Goal: Check status: Check status

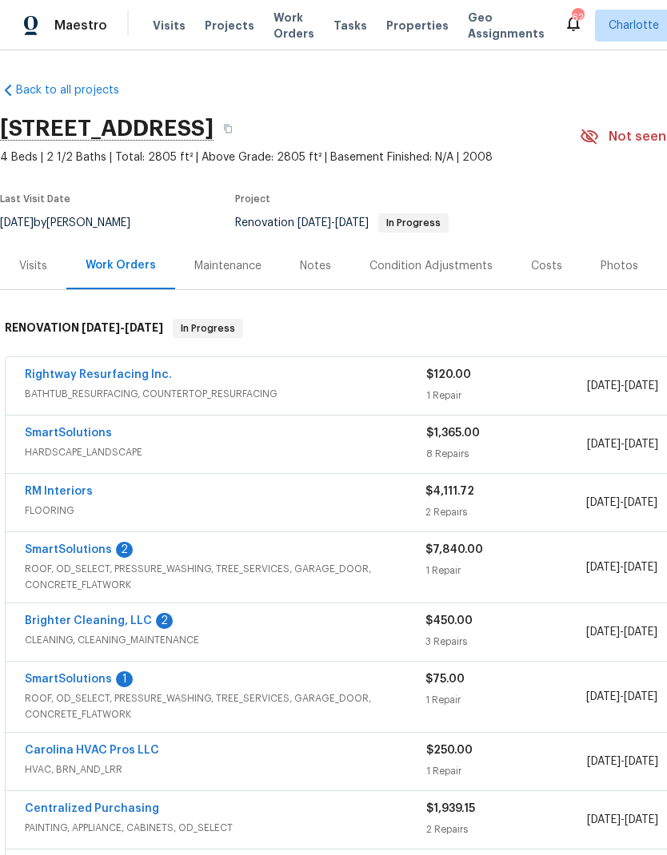
click at [94, 548] on link "SmartSolutions" at bounding box center [68, 549] width 87 height 11
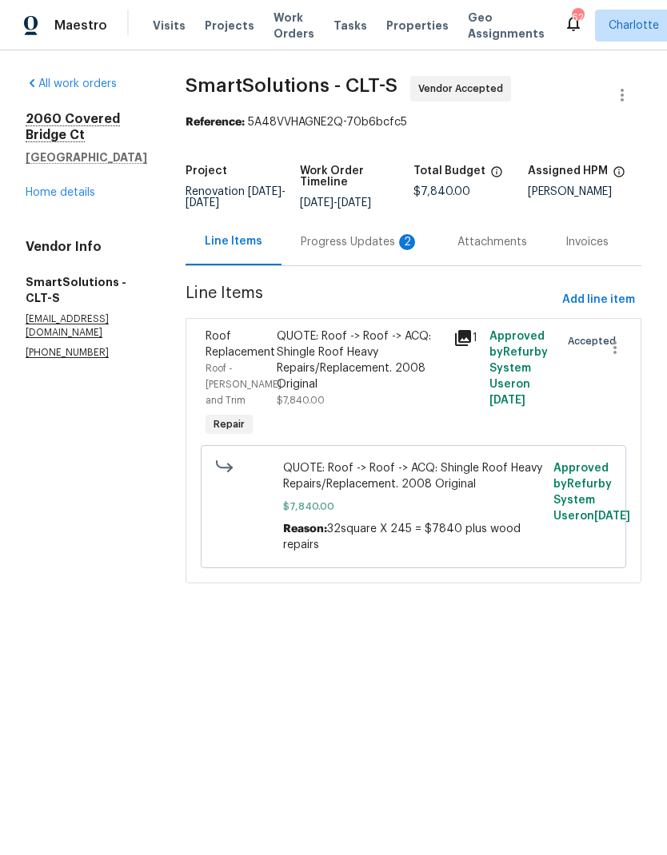
click at [389, 263] on div "Progress Updates 2" at bounding box center [359, 241] width 157 height 47
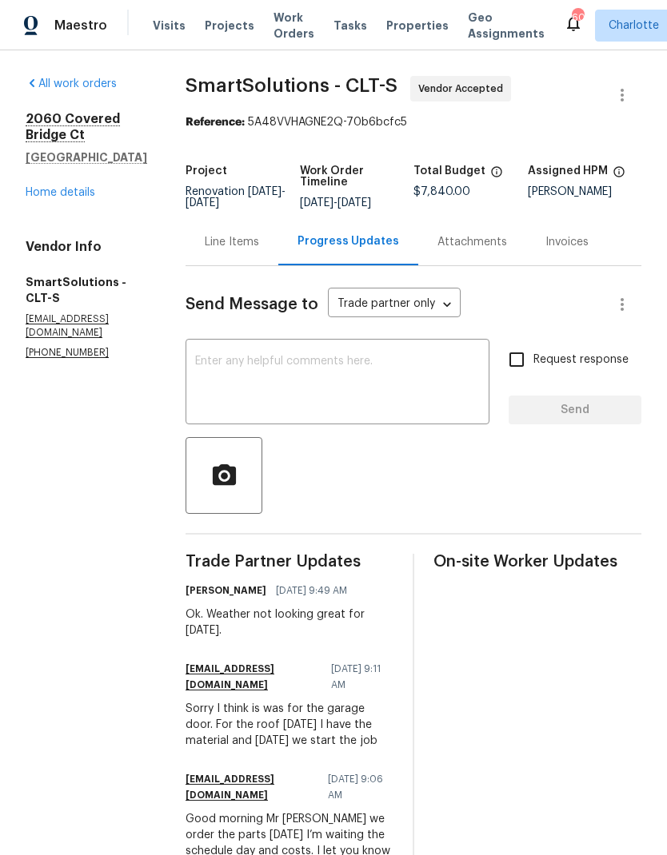
click at [77, 197] on link "Home details" at bounding box center [61, 192] width 70 height 11
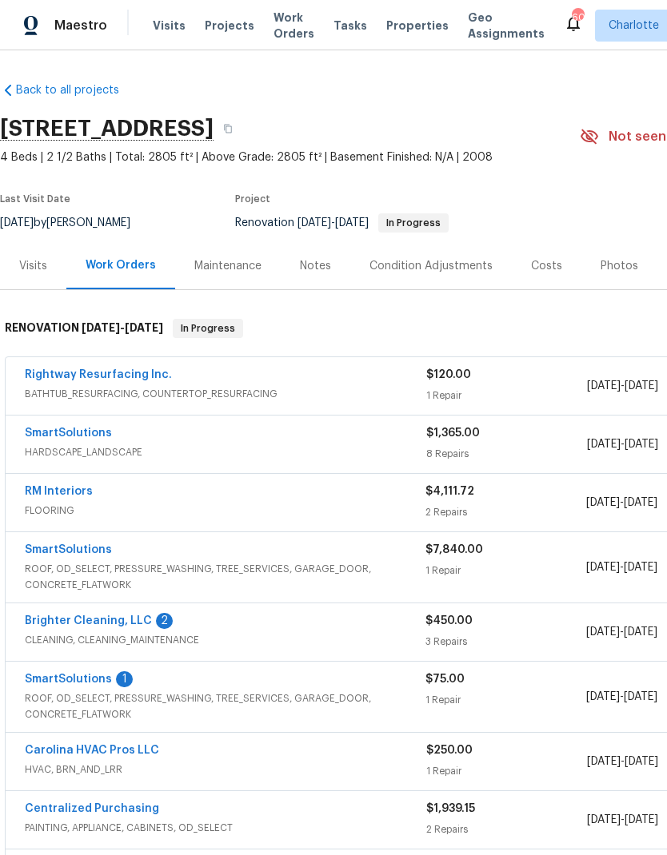
click at [125, 619] on link "Brighter Cleaning, LLC" at bounding box center [88, 620] width 127 height 11
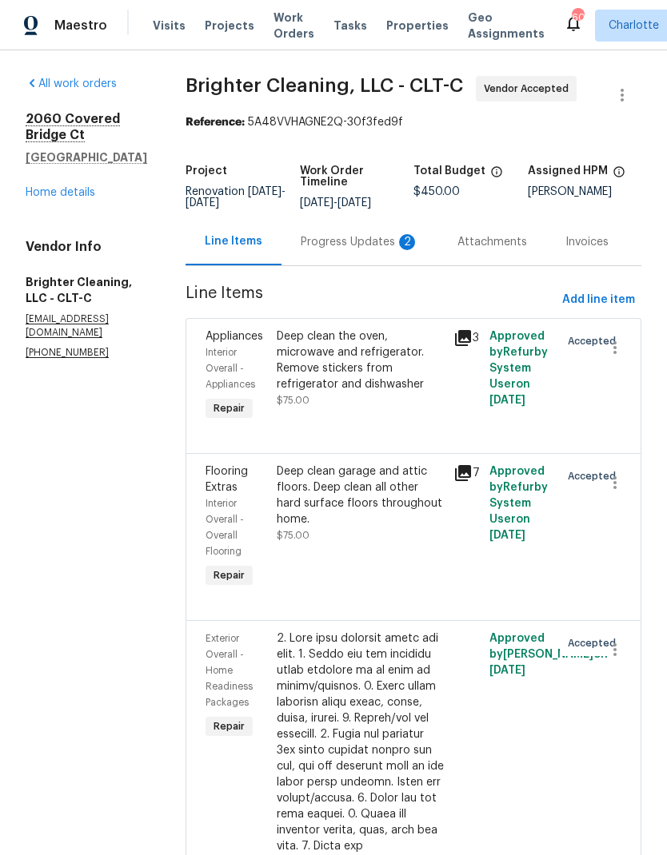
click at [298, 226] on div "Progress Updates 2" at bounding box center [359, 241] width 157 height 47
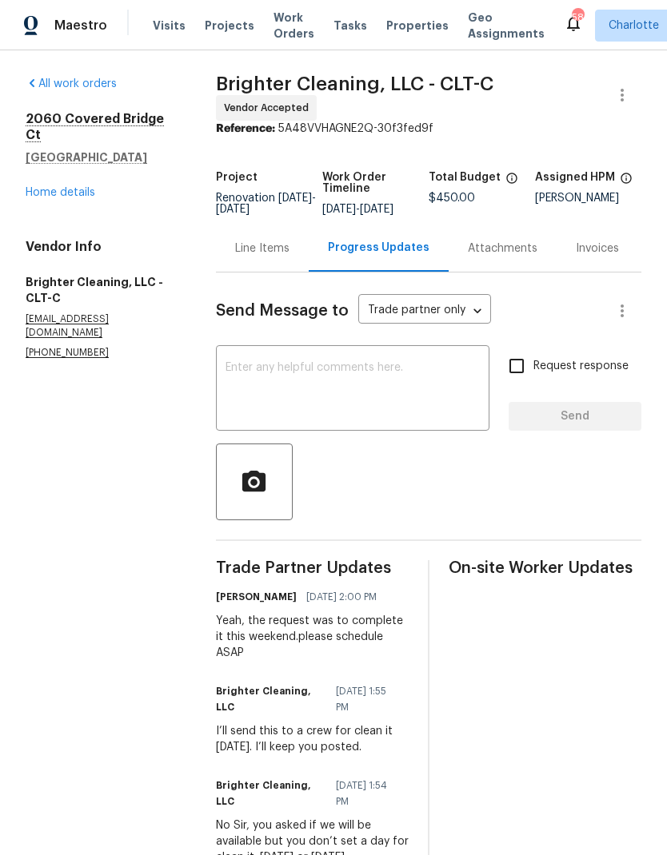
click at [58, 196] on link "Home details" at bounding box center [61, 192] width 70 height 11
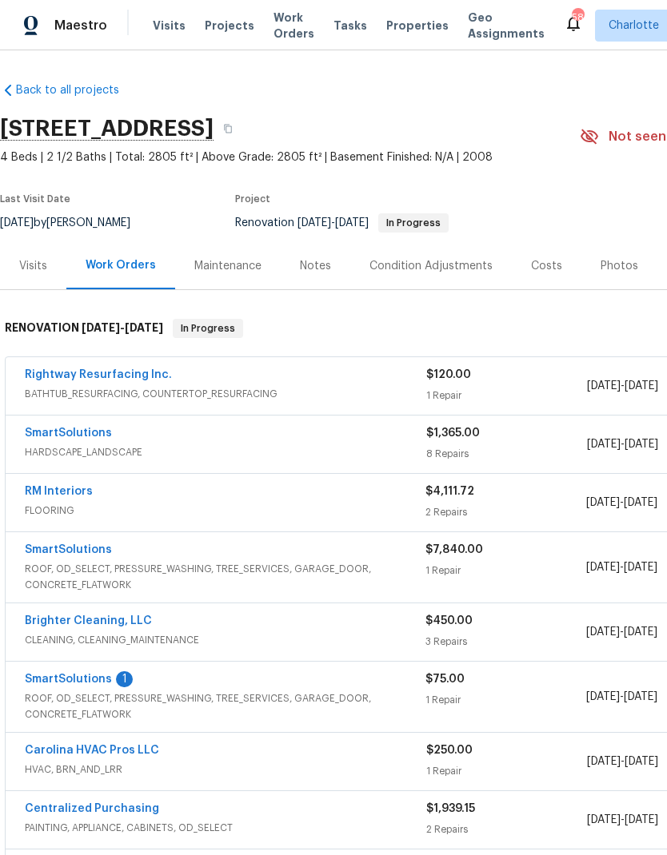
click at [86, 684] on link "SmartSolutions" at bounding box center [68, 679] width 87 height 11
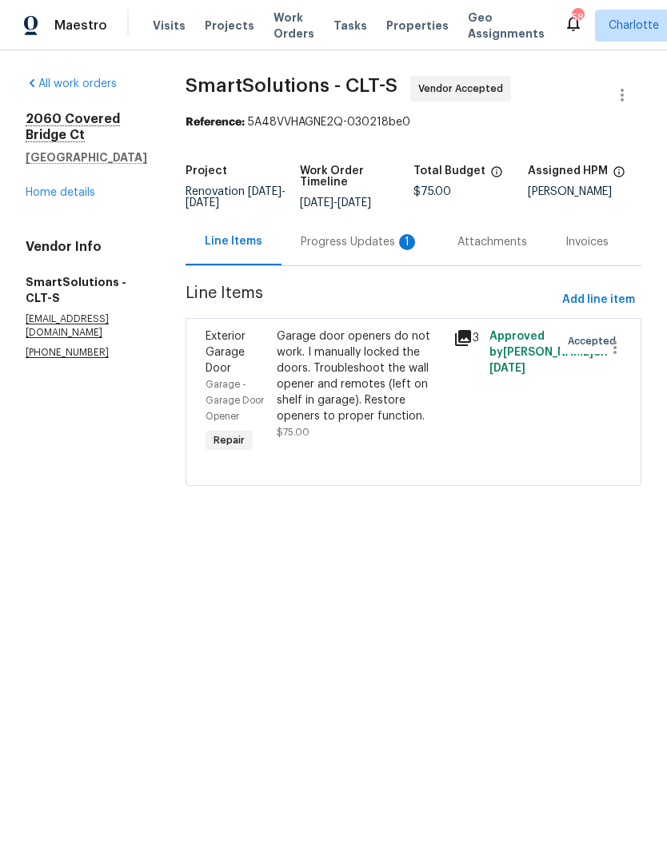
click at [337, 250] on div "Progress Updates 1" at bounding box center [360, 242] width 118 height 16
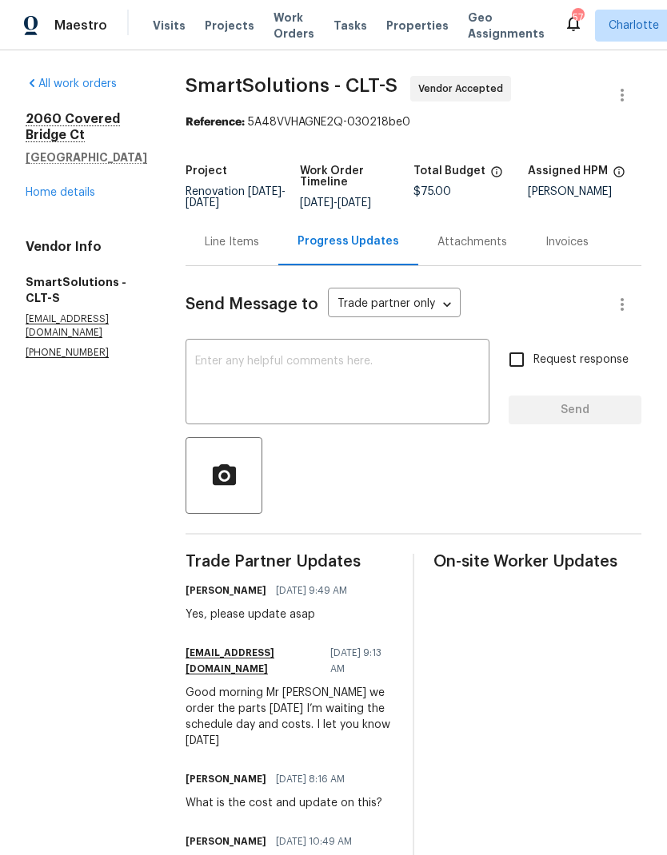
click at [79, 191] on link "Home details" at bounding box center [61, 192] width 70 height 11
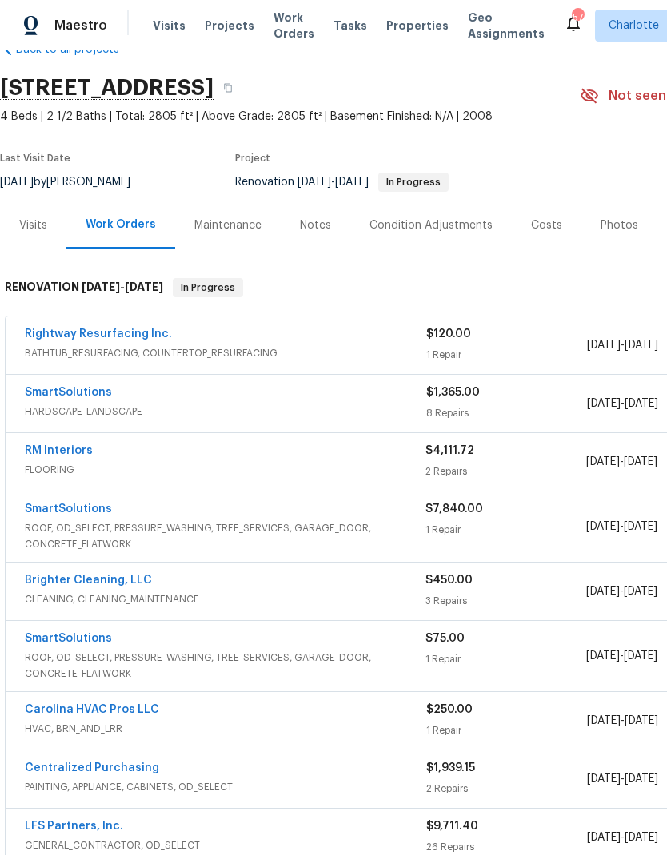
scroll to position [39, 0]
